Goal: Information Seeking & Learning: Learn about a topic

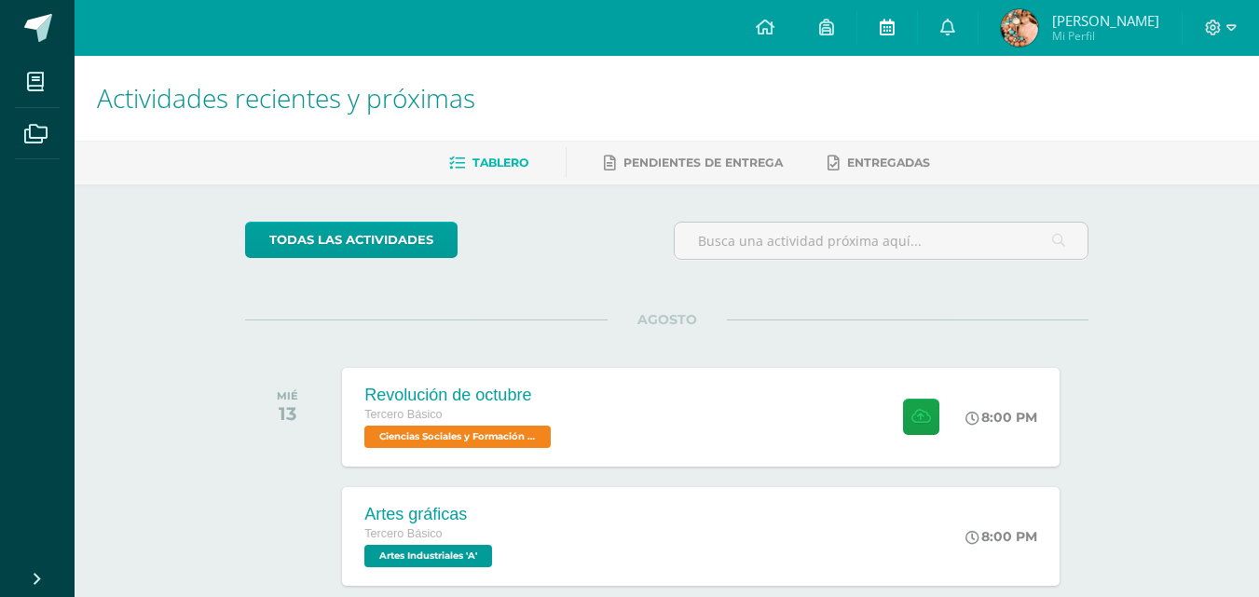
click at [895, 24] on icon at bounding box center [887, 27] width 15 height 17
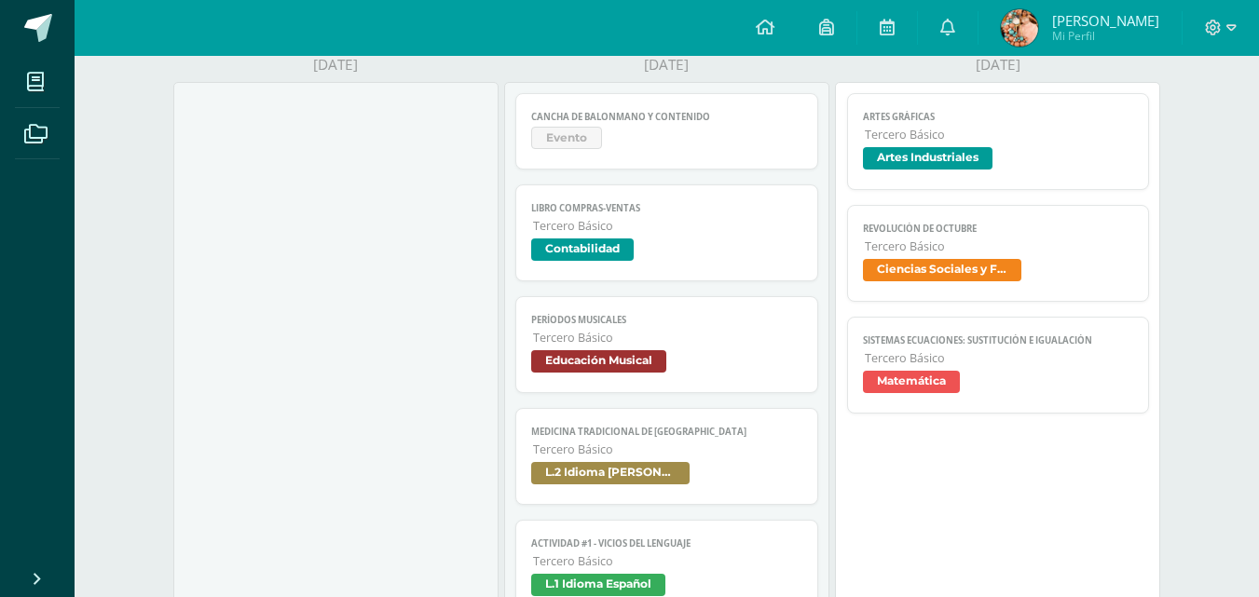
scroll to position [285, 0]
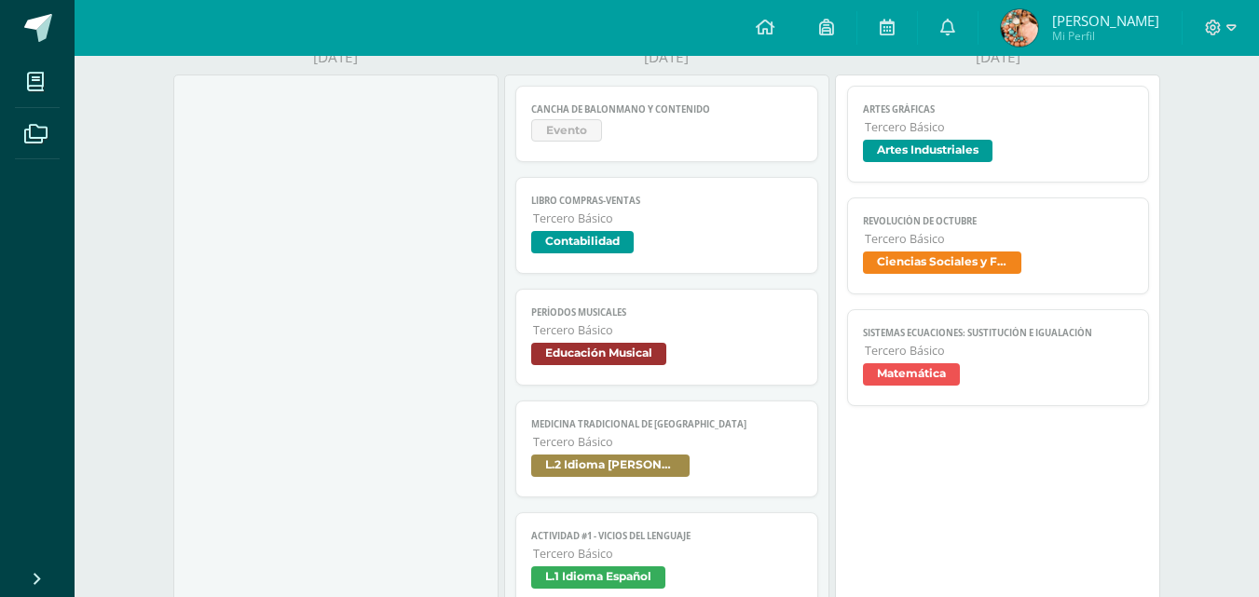
click at [998, 123] on span "Tercero Básico" at bounding box center [999, 127] width 269 height 16
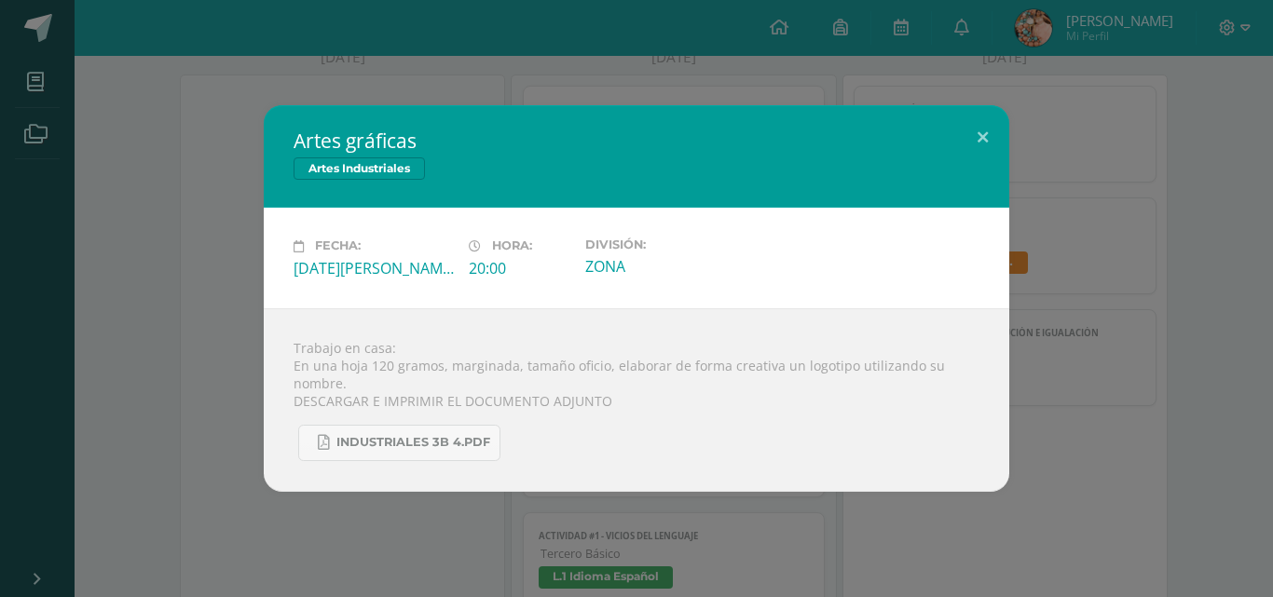
click at [1158, 233] on div "Artes gráficas Artes Industriales Fecha: Miércoles 13 de Agosto Hora: 20:00 Div…" at bounding box center [636, 298] width 1258 height 386
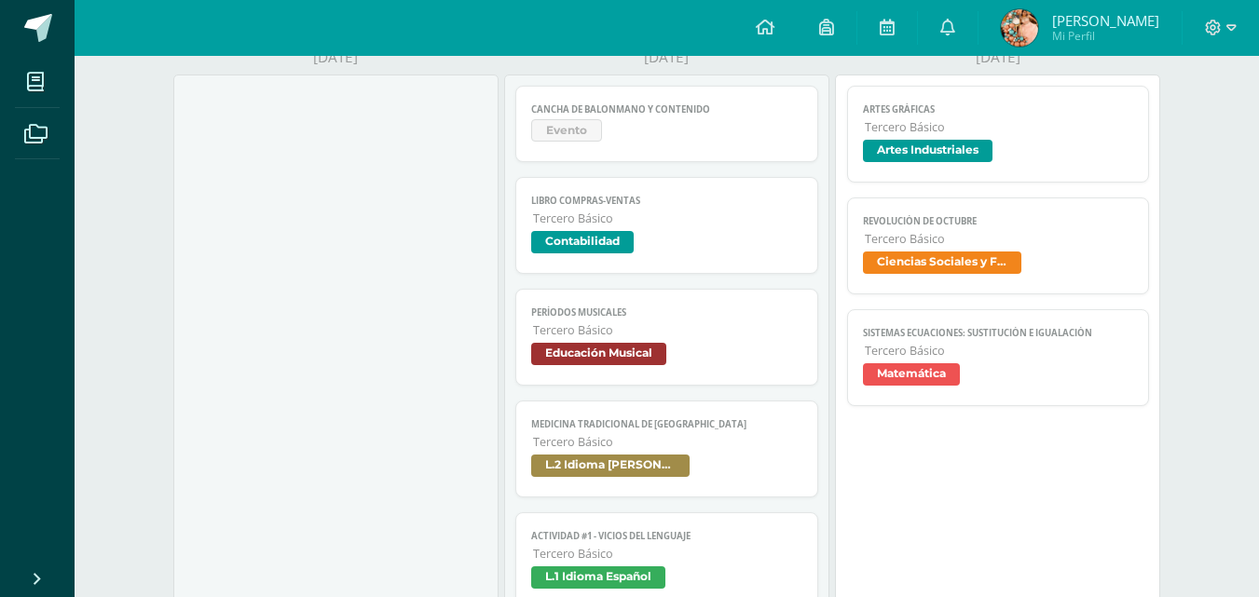
click at [922, 138] on link "Artes gráficas Tercero Básico Artes Industriales" at bounding box center [998, 134] width 303 height 97
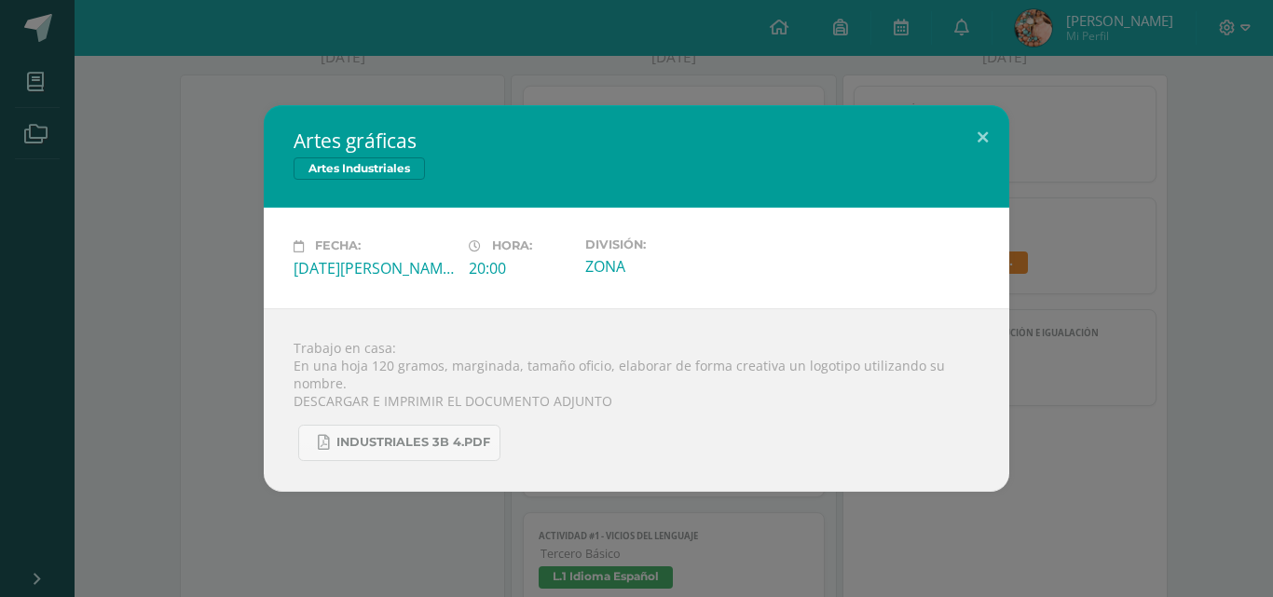
click at [1099, 202] on div "Artes gráficas Artes Industriales Fecha: Miércoles 13 de Agosto Hora: 20:00 Div…" at bounding box center [636, 298] width 1258 height 386
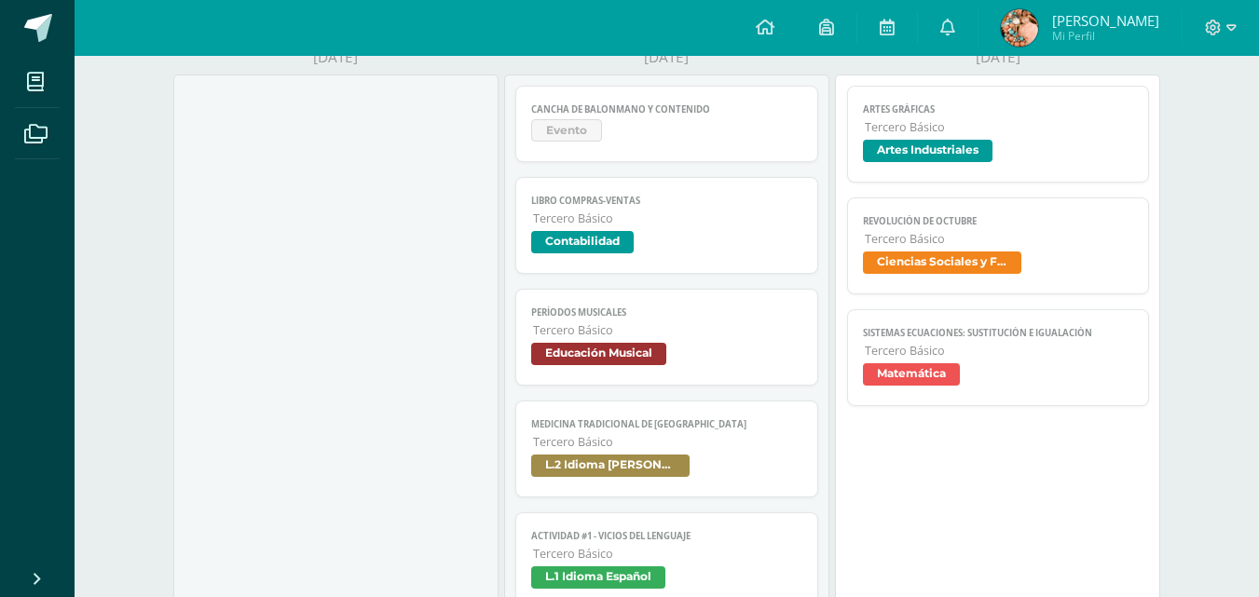
click at [957, 337] on span "Sistemas ecuaciones: Sustitución e igualación" at bounding box center [998, 333] width 271 height 12
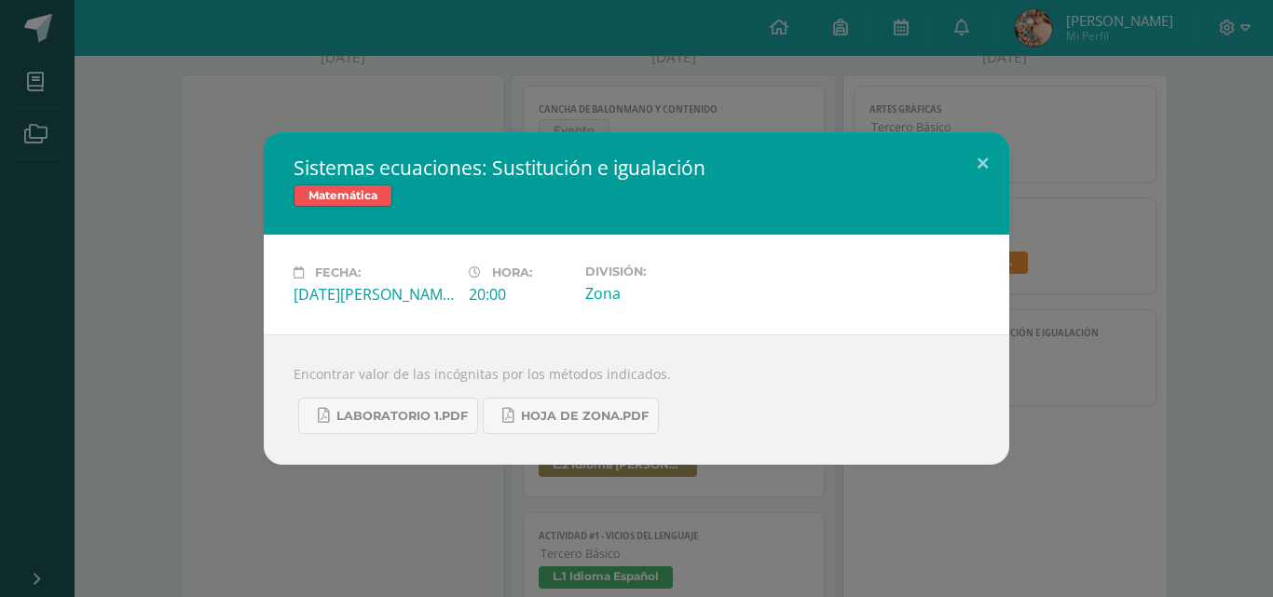
click at [209, 226] on div "Sistemas ecuaciones: Sustitución e igualación Matemática Fecha: Miércoles 13 de…" at bounding box center [636, 298] width 1258 height 333
